Goal: Entertainment & Leisure: Consume media (video, audio)

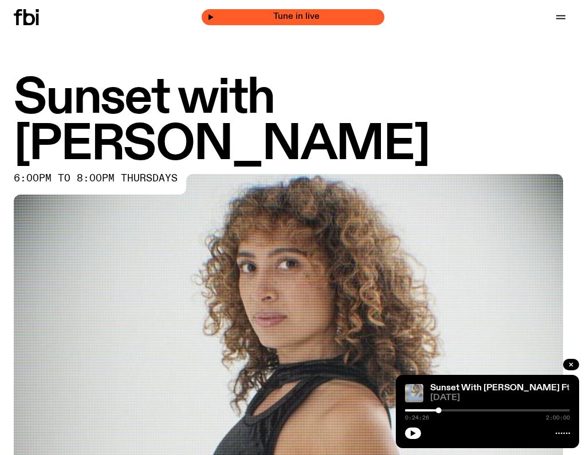
click at [274, 15] on div "Tune in live" at bounding box center [293, 17] width 183 height 16
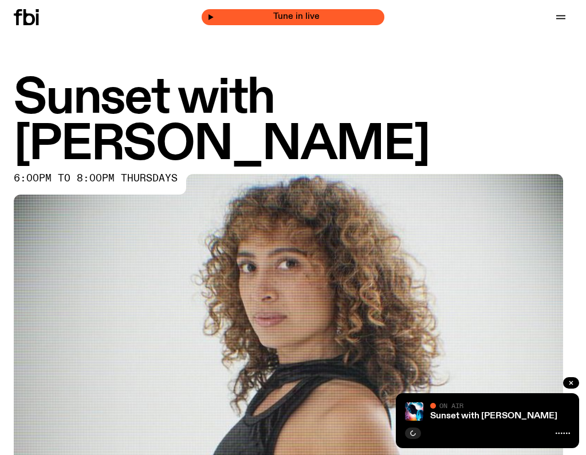
click at [214, 21] on icon "button" at bounding box center [210, 17] width 7 height 7
